Goal: Task Accomplishment & Management: Complete application form

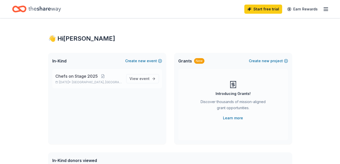
click at [71, 75] on span "Chefs on Stage 2025" at bounding box center [76, 76] width 42 height 6
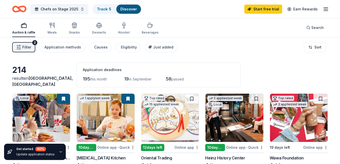
click at [19, 45] on icon "button" at bounding box center [18, 47] width 5 height 5
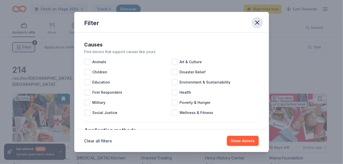
click at [257, 24] on icon "button" at bounding box center [257, 22] width 7 height 7
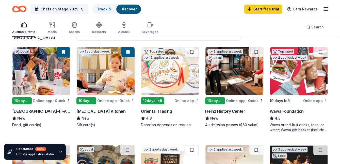
scroll to position [51, 0]
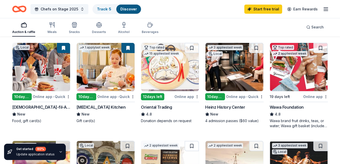
click at [23, 94] on div "10 days left" at bounding box center [22, 96] width 20 height 7
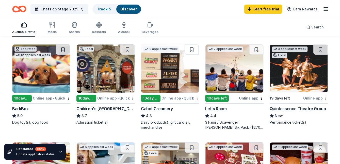
scroll to position [152, 0]
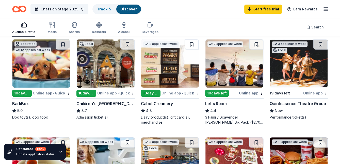
click at [37, 72] on img at bounding box center [41, 63] width 58 height 48
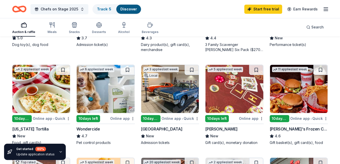
scroll to position [228, 0]
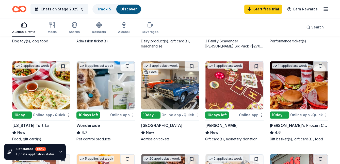
click at [177, 92] on img at bounding box center [170, 85] width 58 height 48
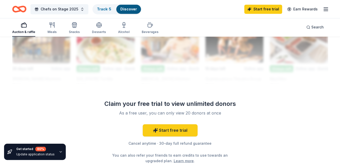
scroll to position [482, 0]
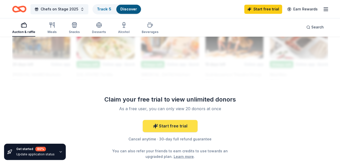
click at [175, 126] on link "Start free trial" at bounding box center [170, 126] width 55 height 12
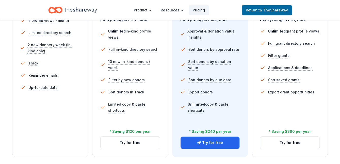
scroll to position [203, 0]
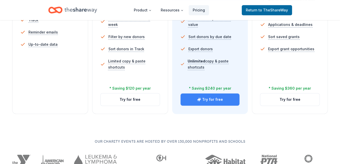
click at [208, 102] on button "Try for free" at bounding box center [209, 99] width 59 height 12
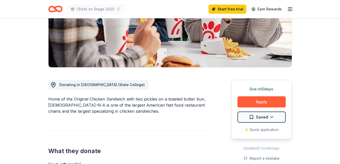
scroll to position [101, 0]
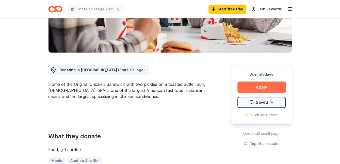
click at [268, 86] on button "Apply" at bounding box center [261, 86] width 48 height 11
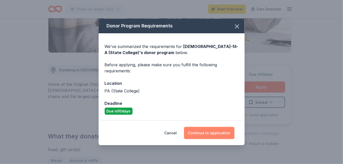
click at [205, 132] on button "Continue to application" at bounding box center [209, 133] width 50 height 12
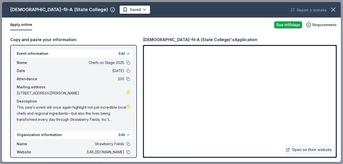
drag, startPoint x: 112, startPoint y: 120, endPoint x: 30, endPoint y: 111, distance: 81.9
click at [30, 111] on span "This year’s event will once again highlight not just incredible local chefs and…" at bounding box center [72, 113] width 110 height 18
drag, startPoint x: 17, startPoint y: 107, endPoint x: 95, endPoint y: 114, distance: 78.5
click at [95, 114] on span "This year’s event will once again highlight not just incredible local chefs and…" at bounding box center [72, 113] width 110 height 18
click at [335, 8] on icon "button" at bounding box center [333, 9] width 7 height 7
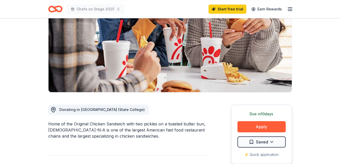
scroll to position [25, 0]
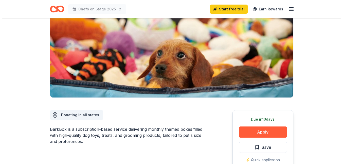
scroll to position [76, 0]
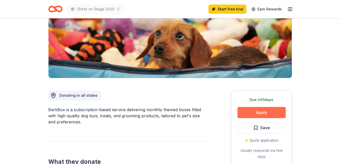
click at [252, 112] on button "Apply" at bounding box center [261, 112] width 48 height 11
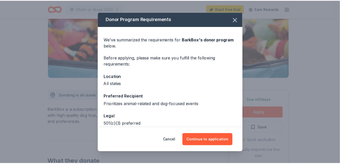
scroll to position [25, 0]
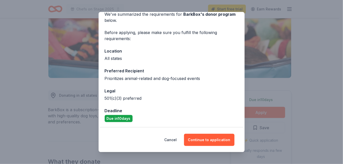
click at [334, 51] on div "Donor Program Requirements We've summarized the requirements for BarkBox 's don…" at bounding box center [171, 82] width 343 height 164
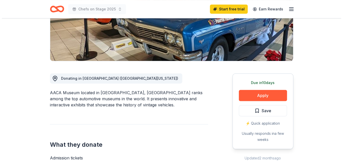
scroll to position [101, 0]
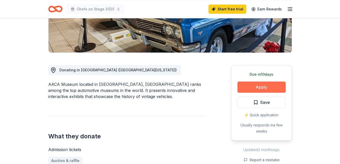
click at [251, 89] on button "Apply" at bounding box center [261, 86] width 48 height 11
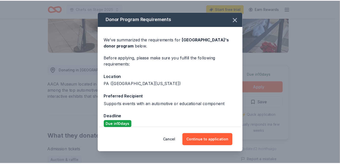
scroll to position [6, 0]
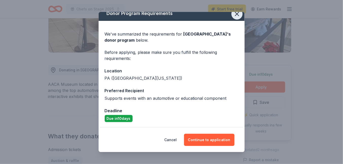
click at [235, 14] on icon "button" at bounding box center [237, 14] width 4 height 4
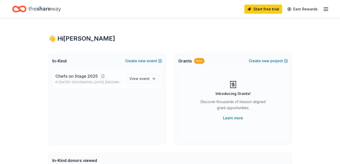
click at [81, 80] on p "[DATE] • [GEOGRAPHIC_DATA], [GEOGRAPHIC_DATA]" at bounding box center [88, 82] width 67 height 4
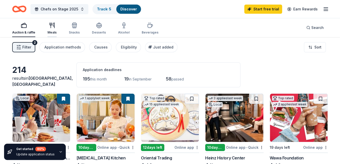
click at [50, 27] on icon "button" at bounding box center [52, 25] width 6 height 6
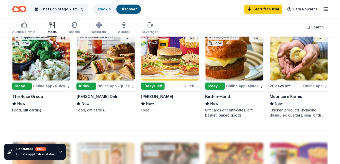
scroll to position [228, 0]
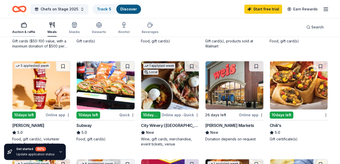
click at [17, 23] on div "button" at bounding box center [23, 25] width 23 height 6
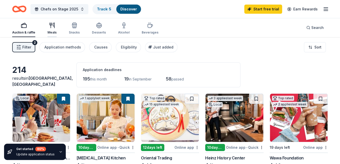
click at [51, 23] on icon "button" at bounding box center [52, 25] width 6 height 6
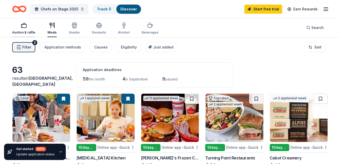
click at [17, 24] on div "button" at bounding box center [23, 25] width 23 height 6
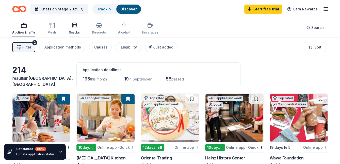
click at [74, 26] on icon "button" at bounding box center [74, 25] width 6 height 6
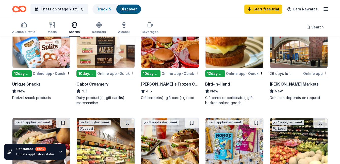
scroll to position [25, 0]
